Goal: Task Accomplishment & Management: Manage account settings

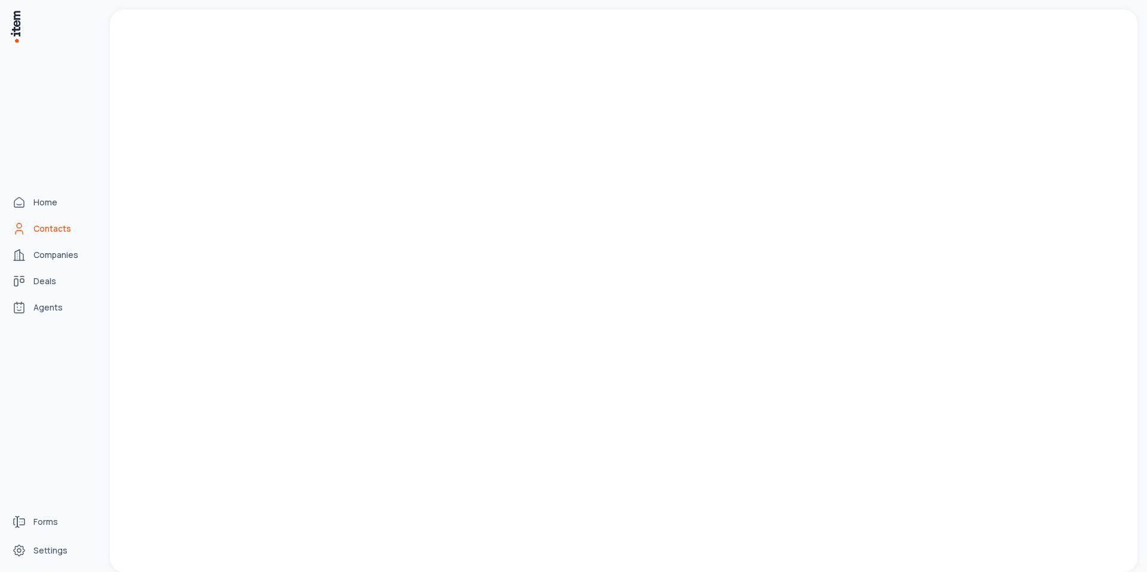
click at [23, 229] on icon "Contacts" at bounding box center [19, 229] width 14 height 14
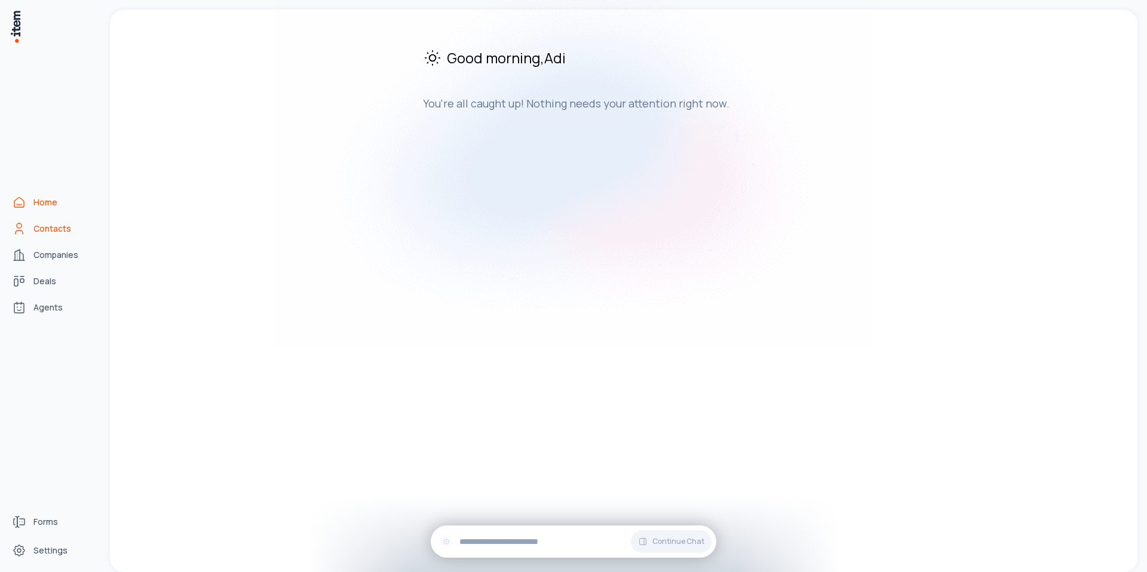
click at [27, 232] on link "Contacts" at bounding box center [52, 229] width 91 height 24
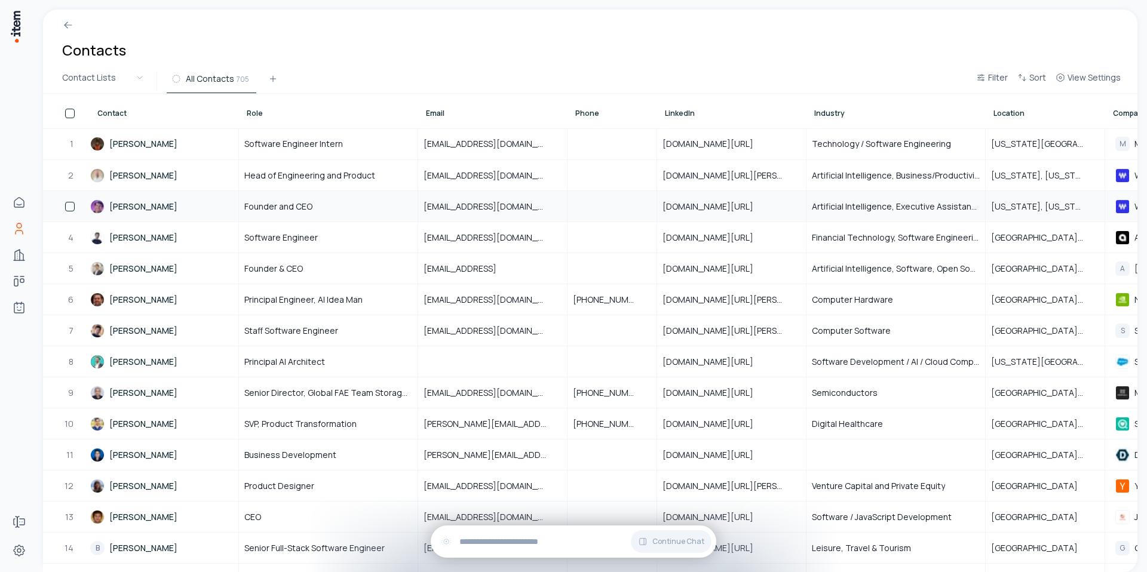
click at [139, 204] on link "[PERSON_NAME]" at bounding box center [164, 206] width 148 height 29
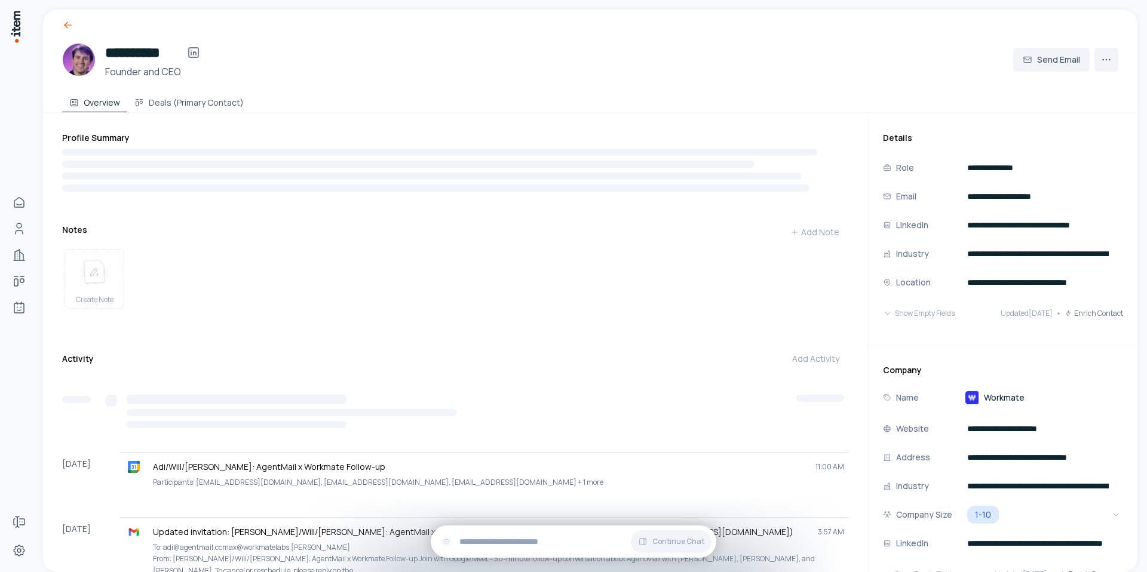
click at [64, 23] on icon at bounding box center [68, 25] width 12 height 12
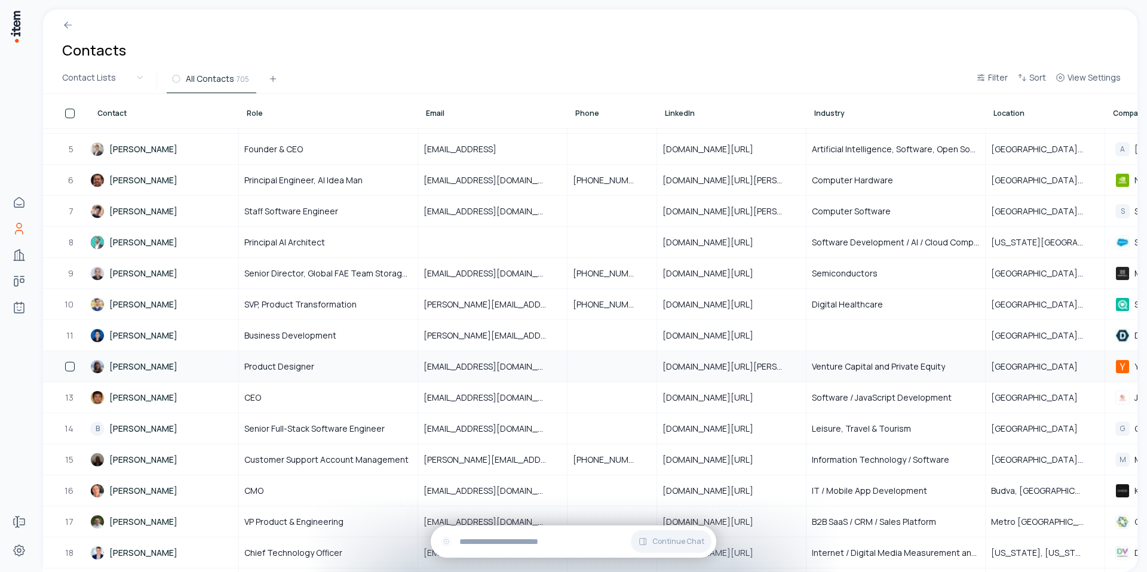
scroll to position [121, 0]
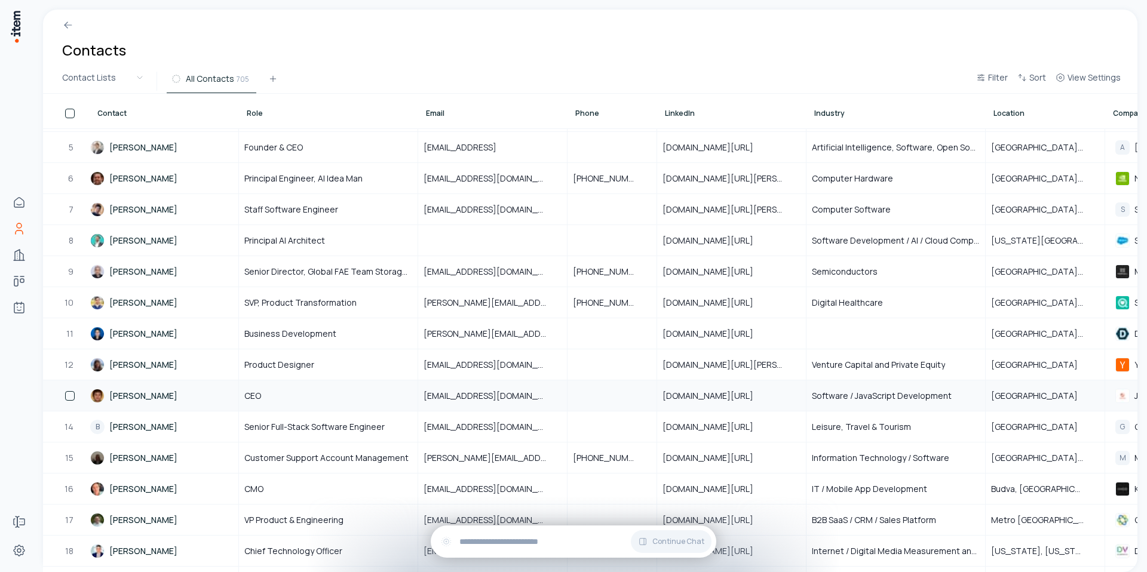
click at [137, 397] on link "[PERSON_NAME]" at bounding box center [164, 395] width 148 height 29
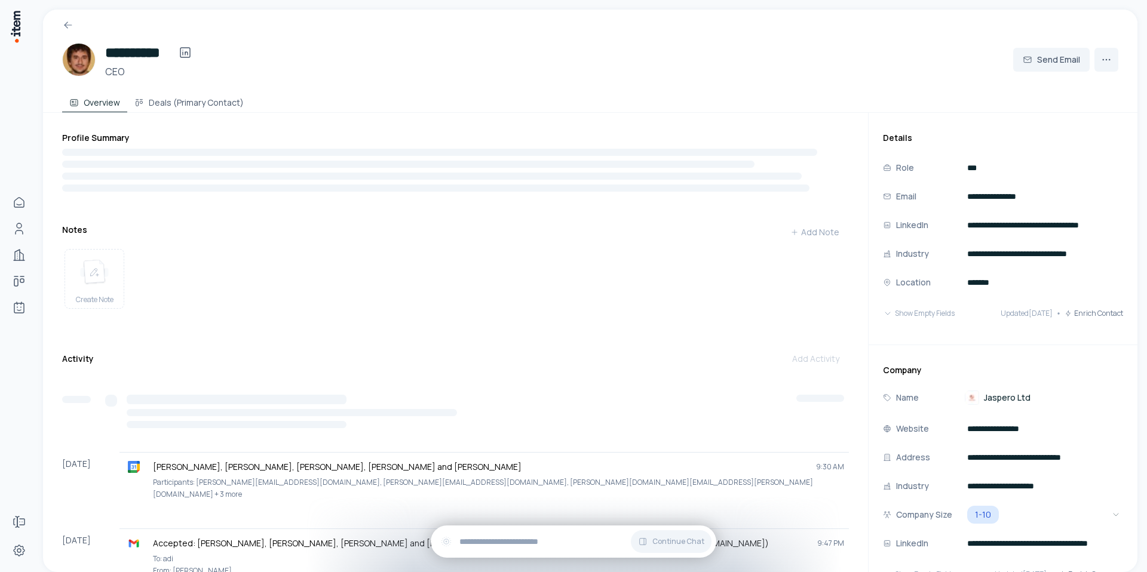
click at [60, 28] on div at bounding box center [590, 21] width 1094 height 22
click at [64, 30] on icon at bounding box center [68, 25] width 12 height 12
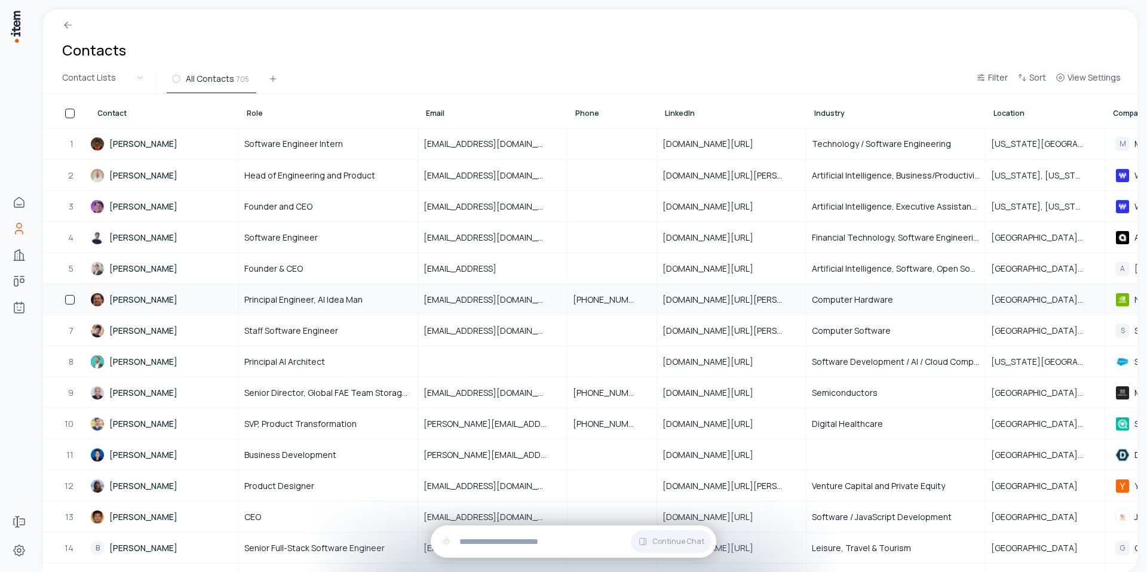
click at [152, 296] on link "[PERSON_NAME]" at bounding box center [164, 299] width 148 height 29
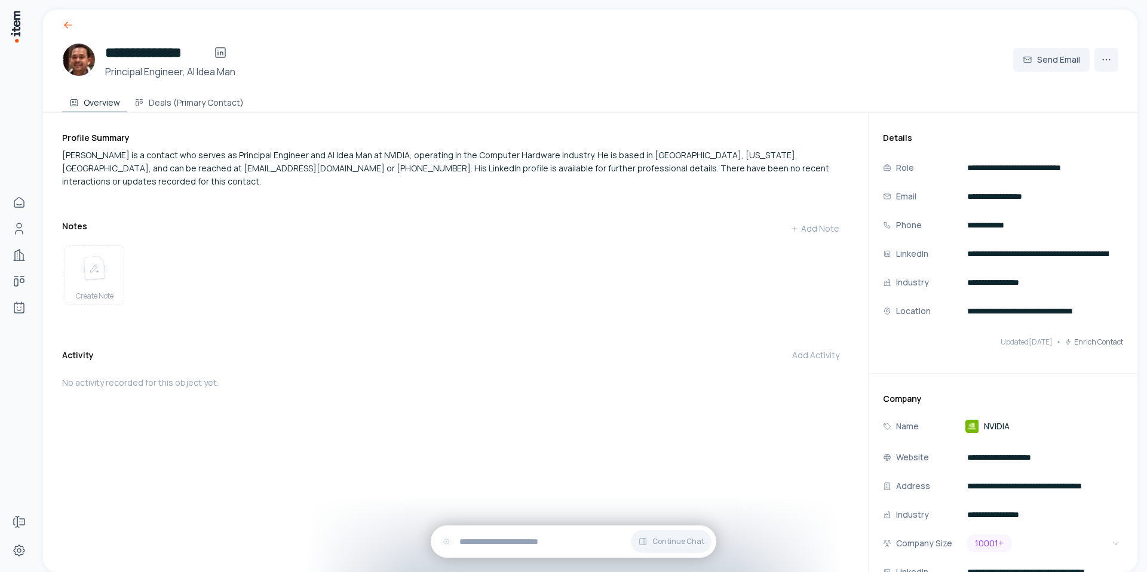
click at [68, 22] on icon at bounding box center [68, 25] width 12 height 12
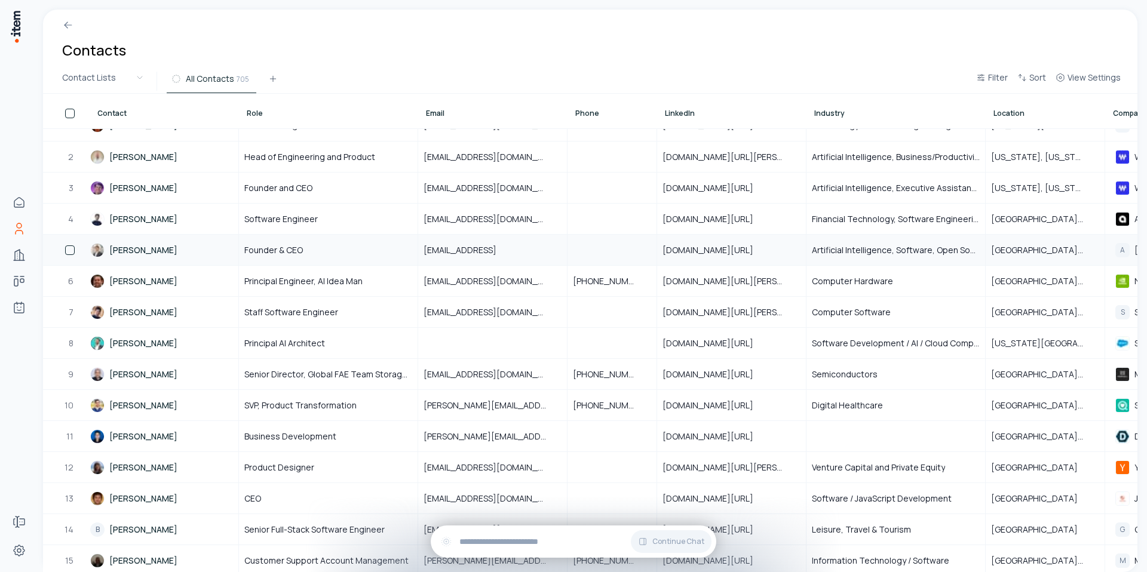
scroll to position [24, 0]
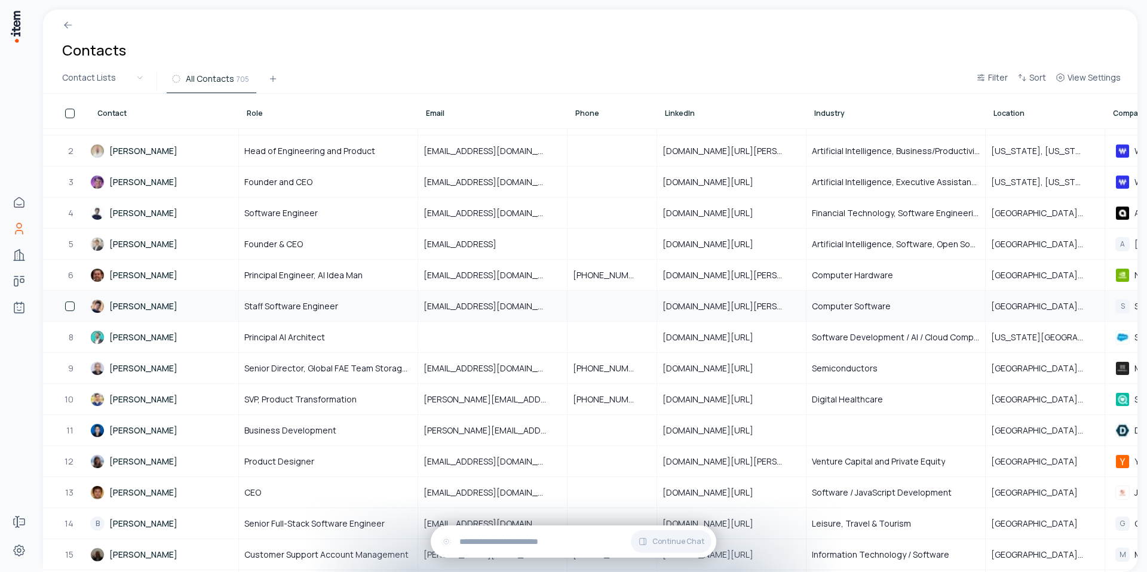
click at [155, 301] on link "[PERSON_NAME]" at bounding box center [164, 306] width 148 height 29
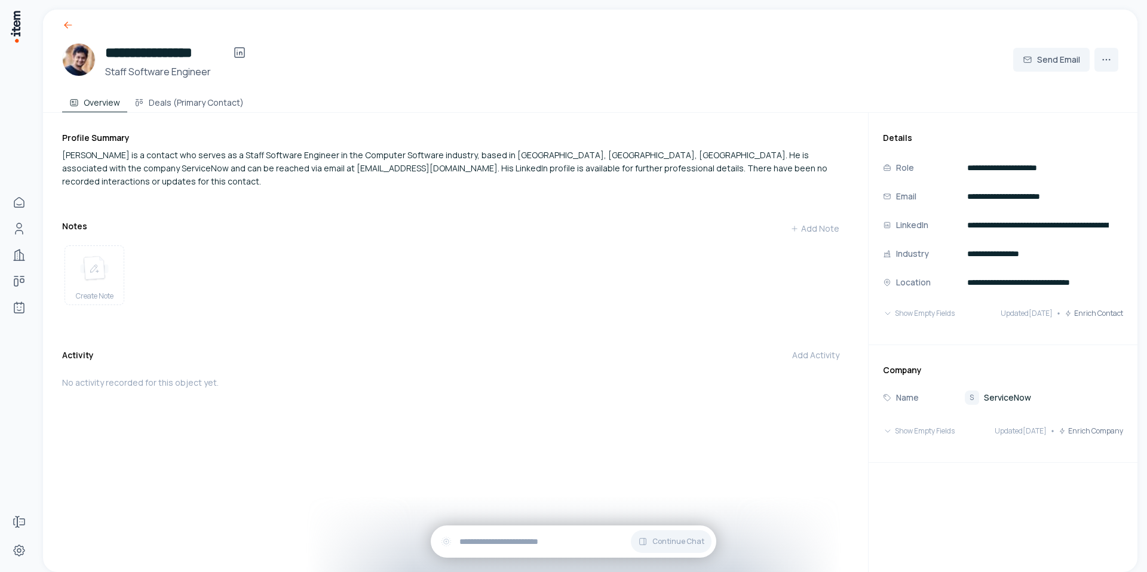
click at [63, 30] on icon at bounding box center [68, 25] width 12 height 12
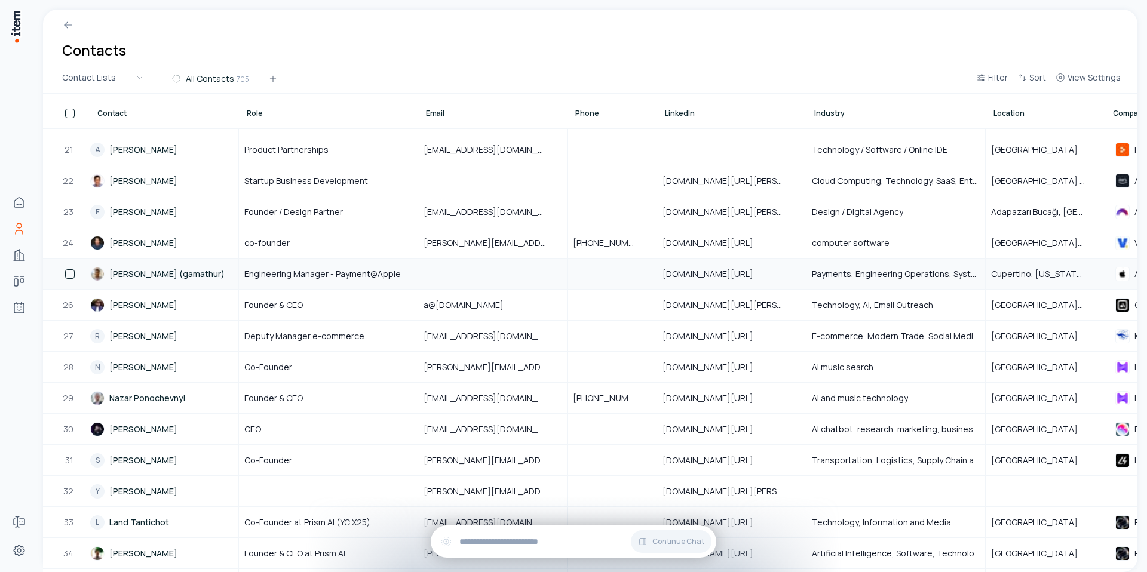
scroll to position [607, 0]
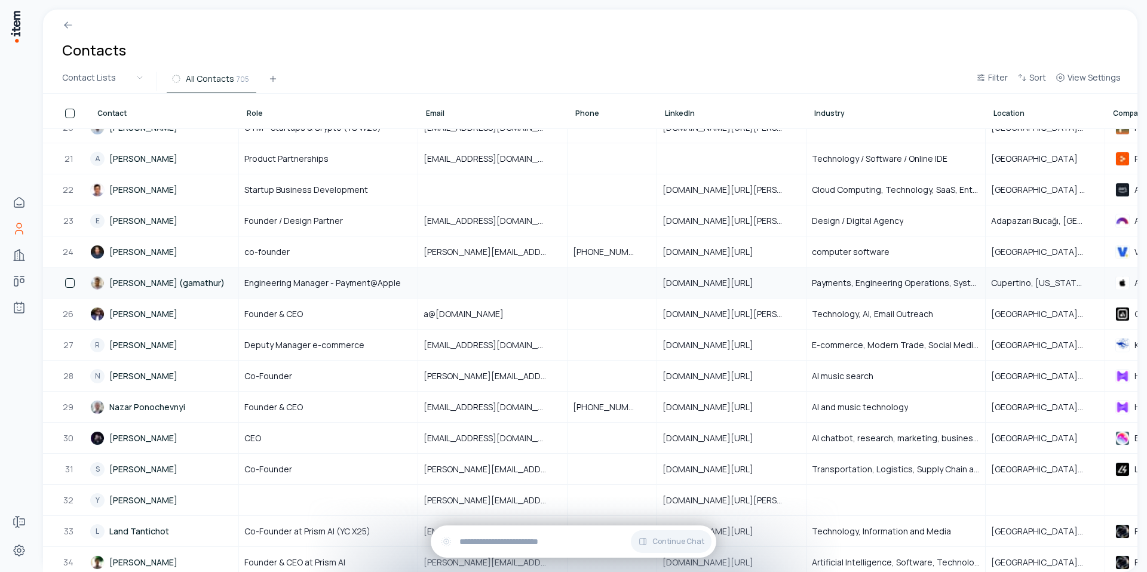
click at [161, 286] on link "[PERSON_NAME] (gamathur)" at bounding box center [164, 282] width 148 height 29
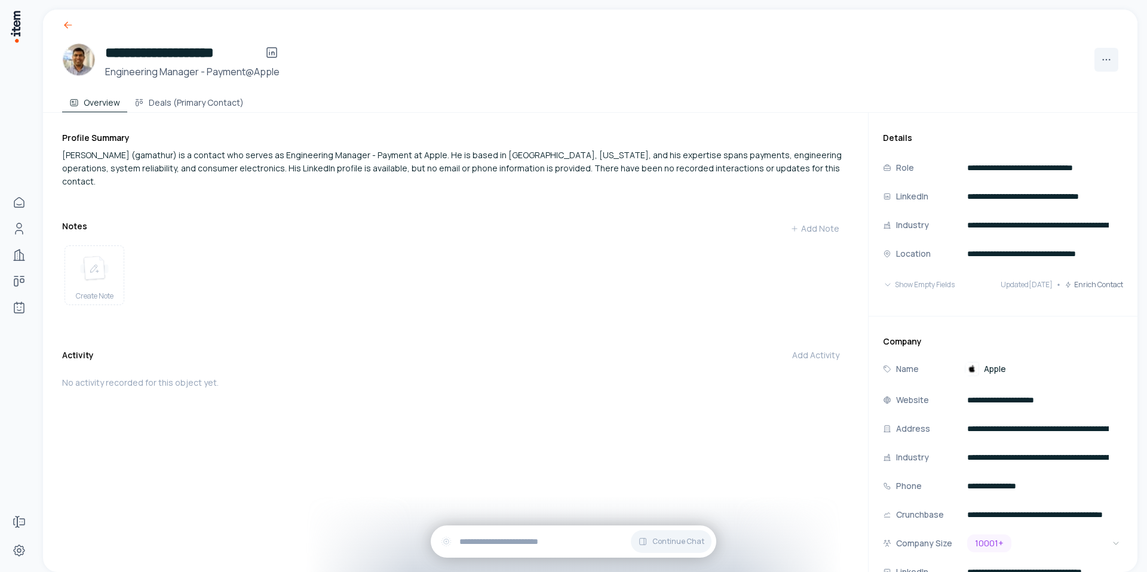
click at [63, 20] on icon at bounding box center [68, 25] width 12 height 12
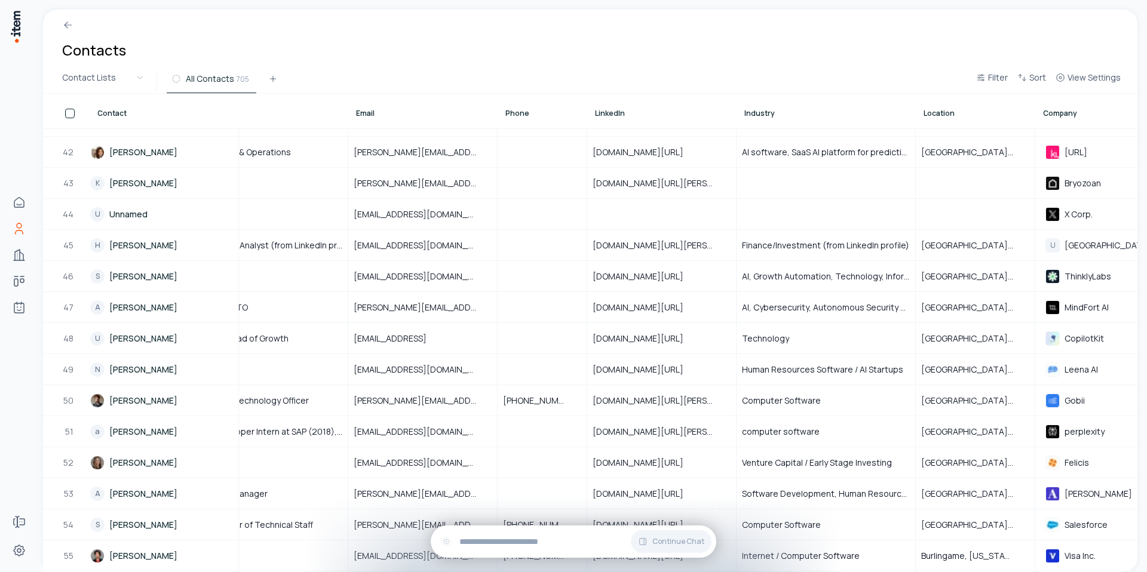
scroll to position [1266, 0]
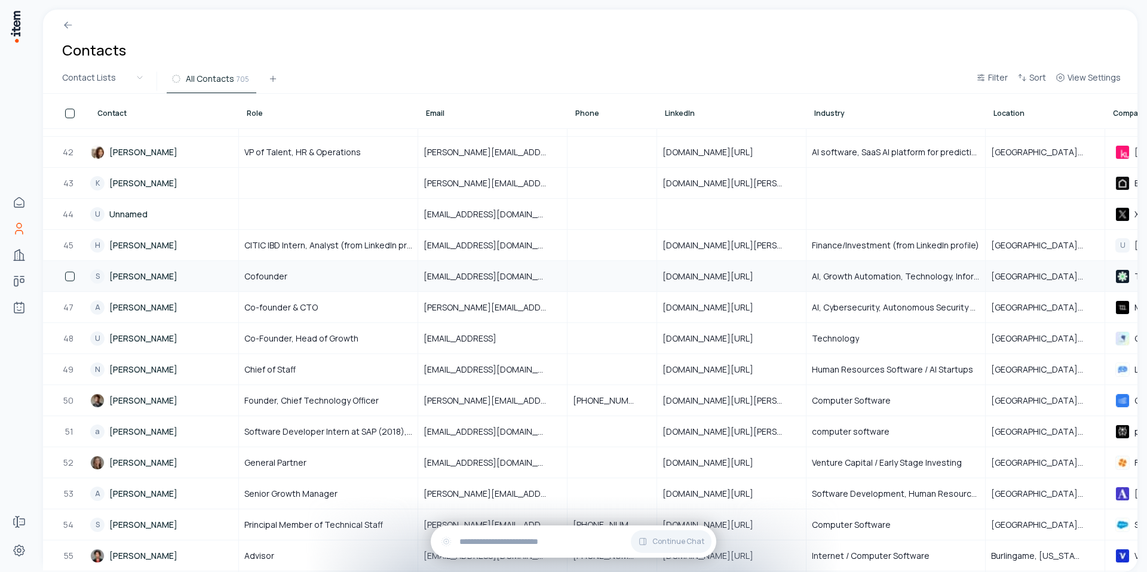
click at [69, 277] on button "button" at bounding box center [70, 277] width 10 height 10
click at [297, 70] on button "Delete" at bounding box center [292, 78] width 59 height 19
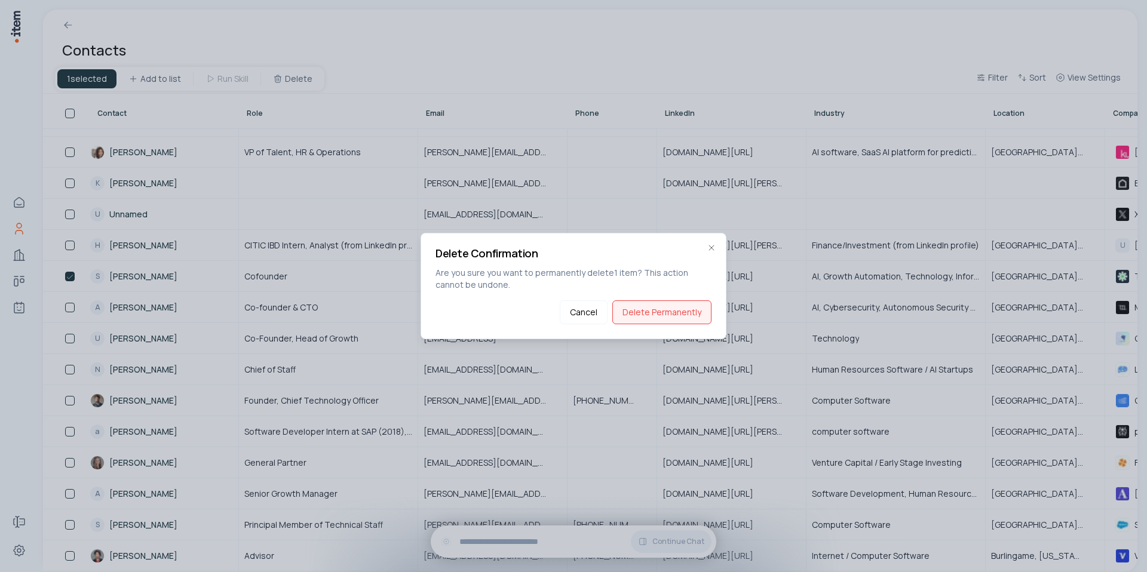
click at [658, 309] on button "Delete Permanently" at bounding box center [661, 312] width 99 height 24
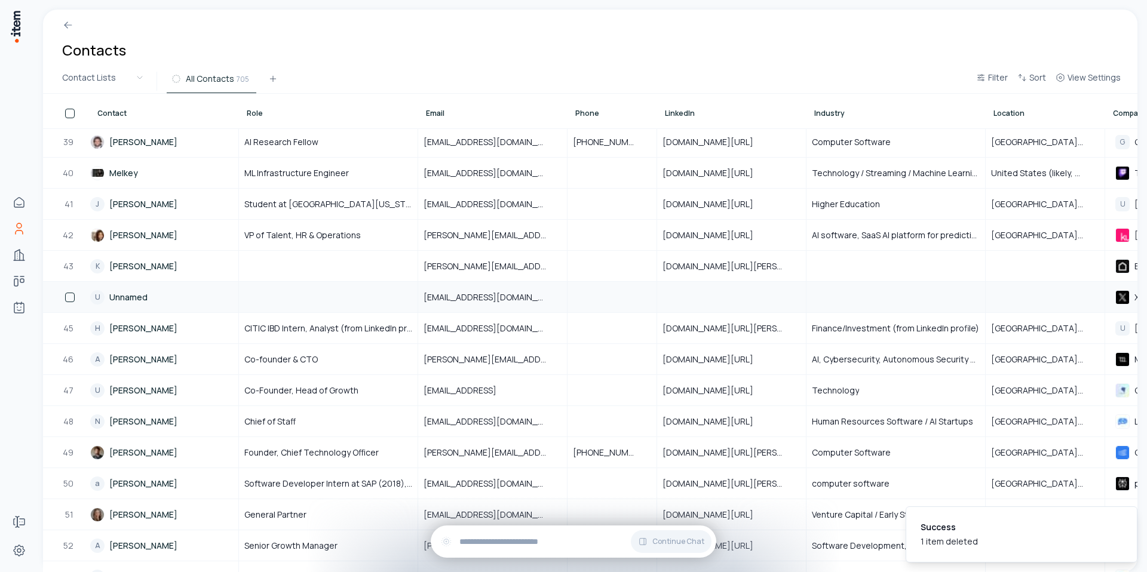
scroll to position [1140, 0]
